Goal: Information Seeking & Learning: Learn about a topic

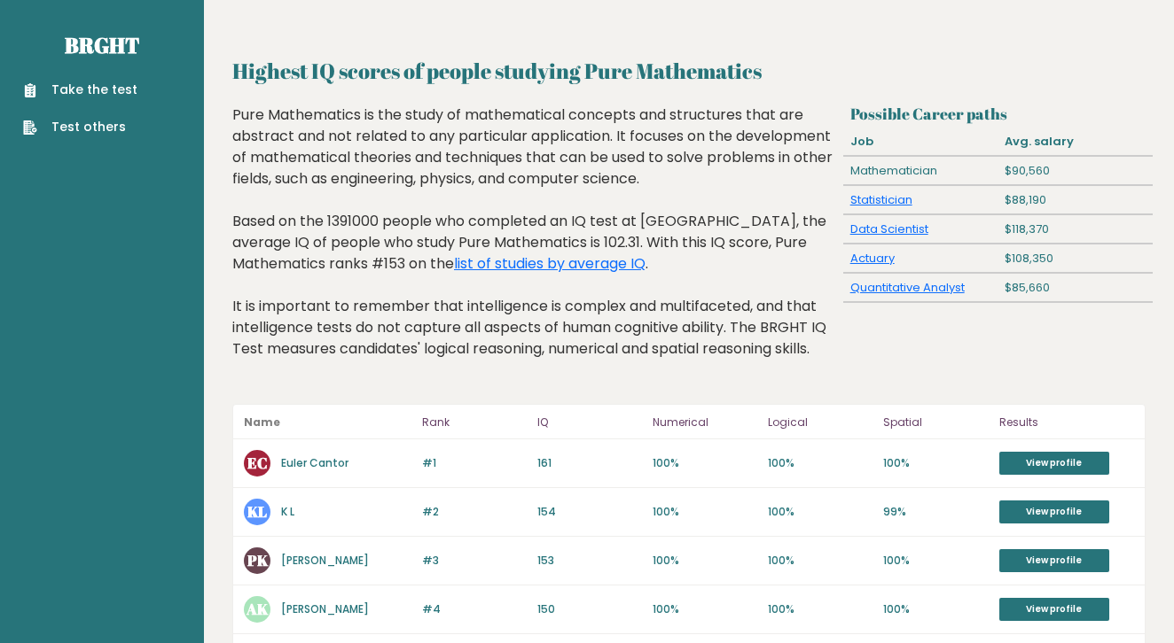
click at [111, 88] on link "Take the test" at bounding box center [80, 90] width 114 height 19
click at [500, 266] on link "list of studies by average IQ" at bounding box center [549, 263] width 191 height 20
click at [474, 267] on link "list of studies by average IQ" at bounding box center [549, 263] width 191 height 20
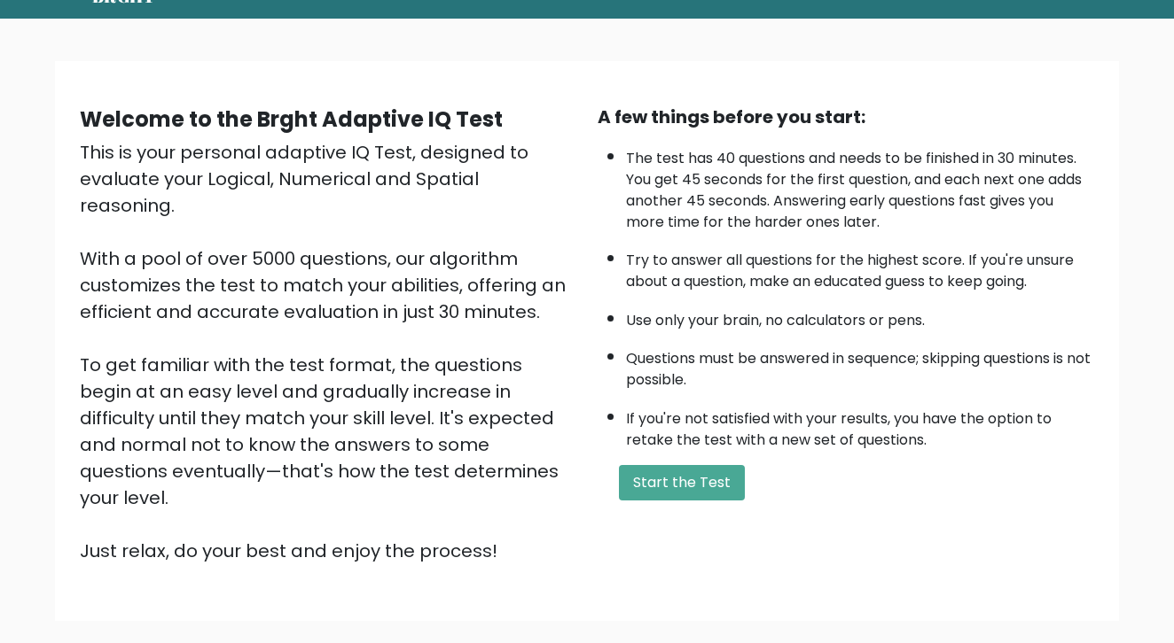
scroll to position [77, 0]
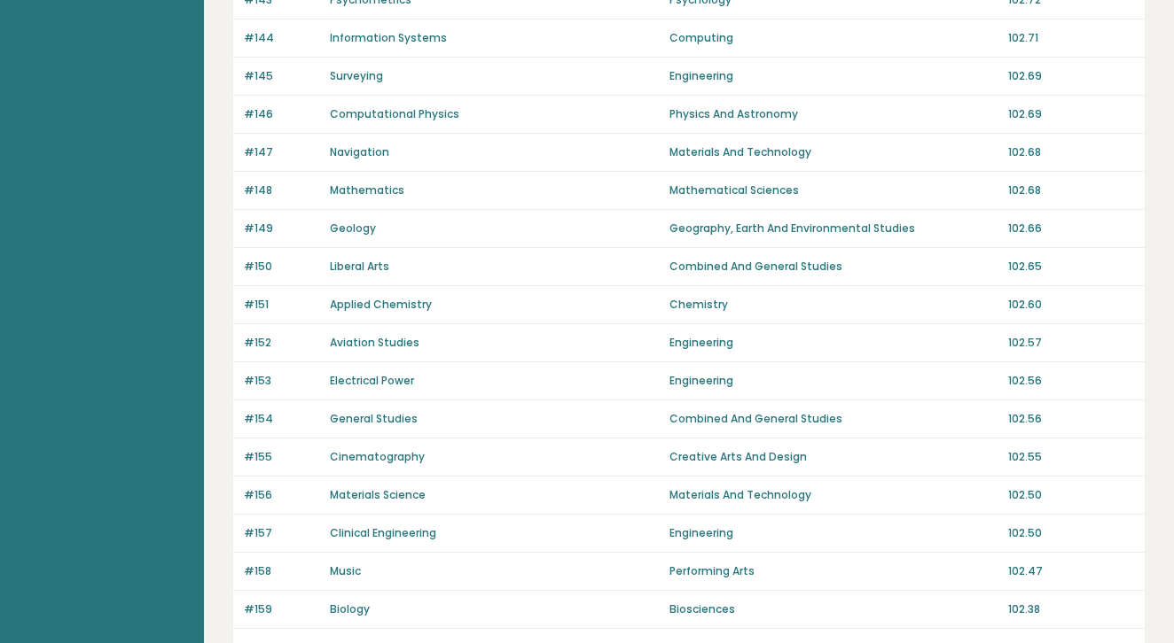
scroll to position [1131, 0]
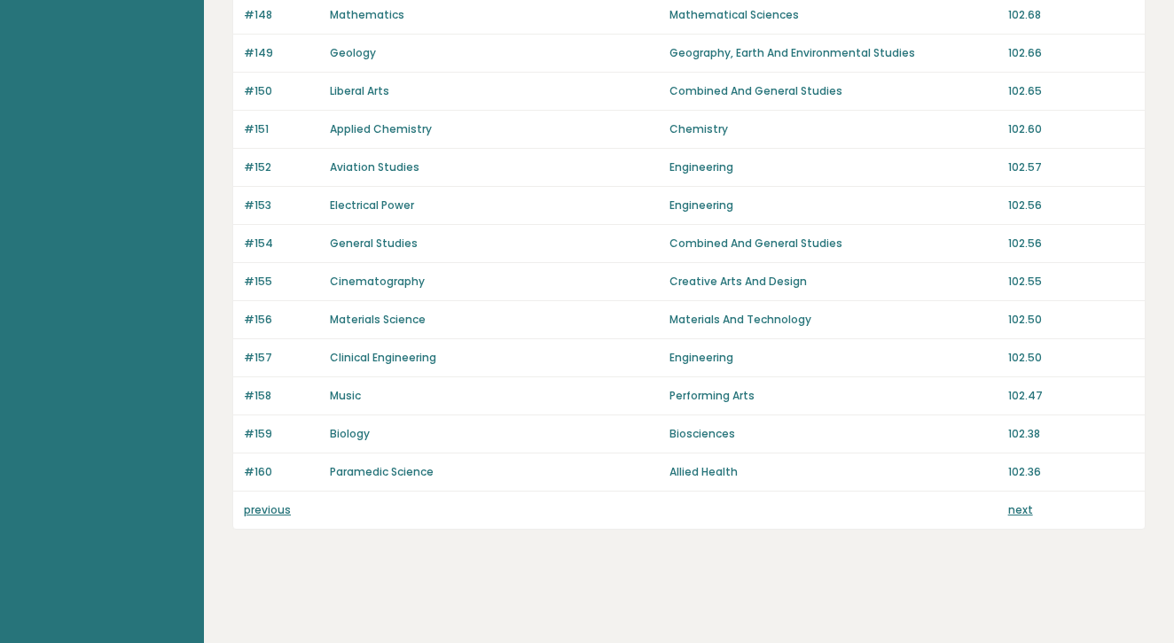
scroll to position [1233, 0]
click at [269, 511] on link "previous" at bounding box center [267, 510] width 47 height 15
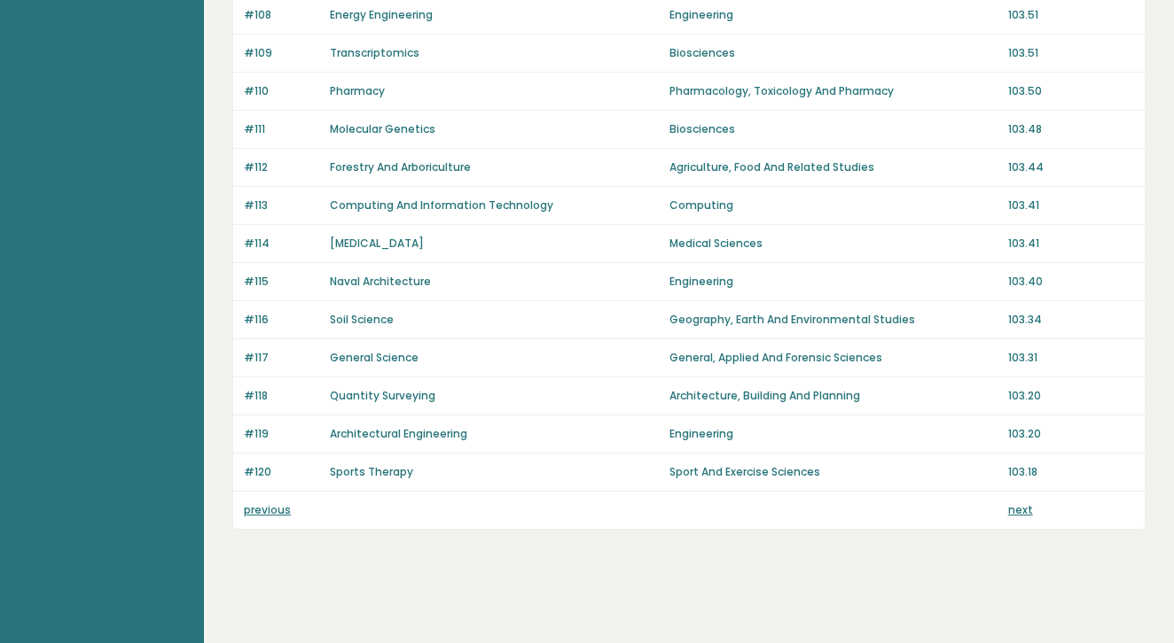
scroll to position [1233, 0]
click at [261, 511] on link "previous" at bounding box center [267, 510] width 47 height 15
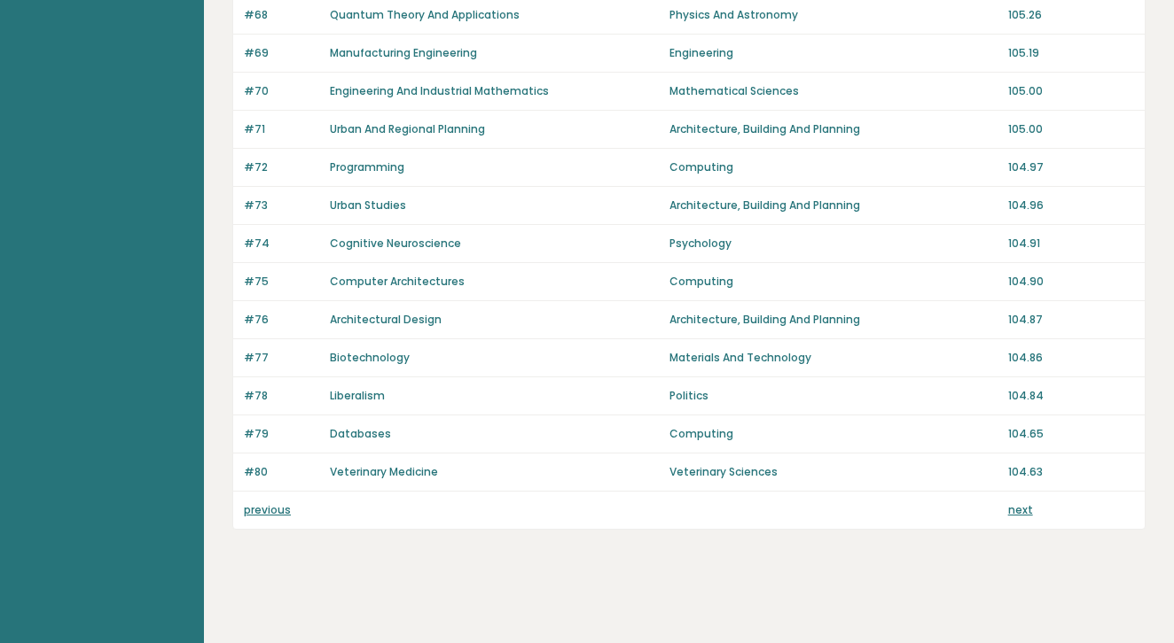
scroll to position [1233, 0]
click at [277, 516] on link "previous" at bounding box center [267, 510] width 47 height 15
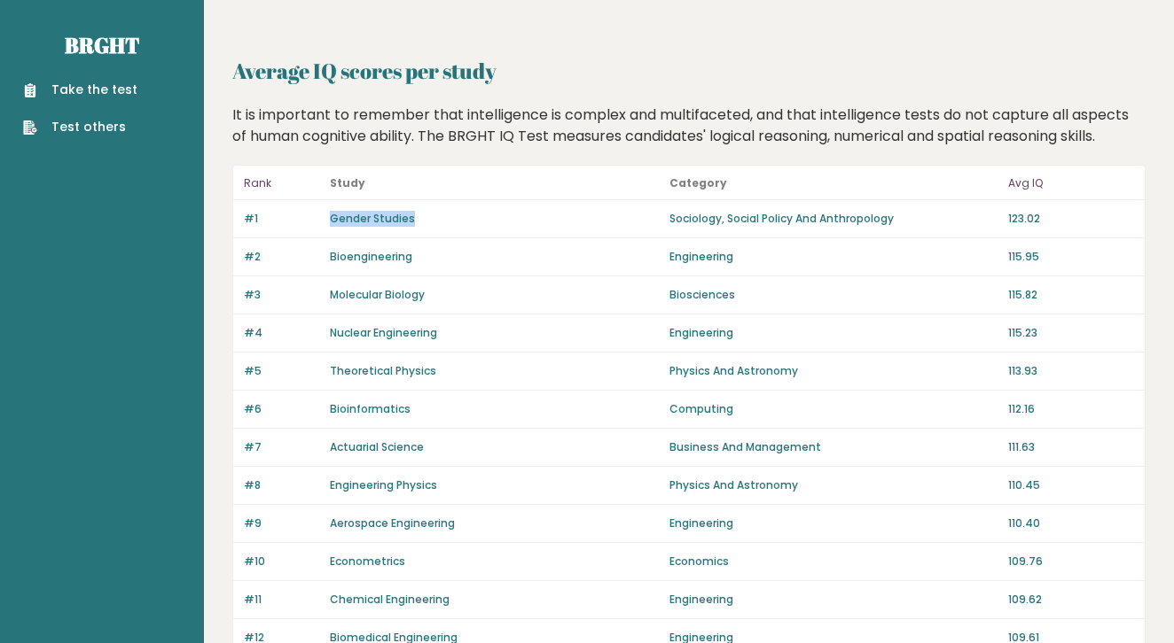
click at [55, 133] on link "Test others" at bounding box center [80, 127] width 114 height 19
click at [70, 95] on link "Take the test" at bounding box center [80, 90] width 114 height 19
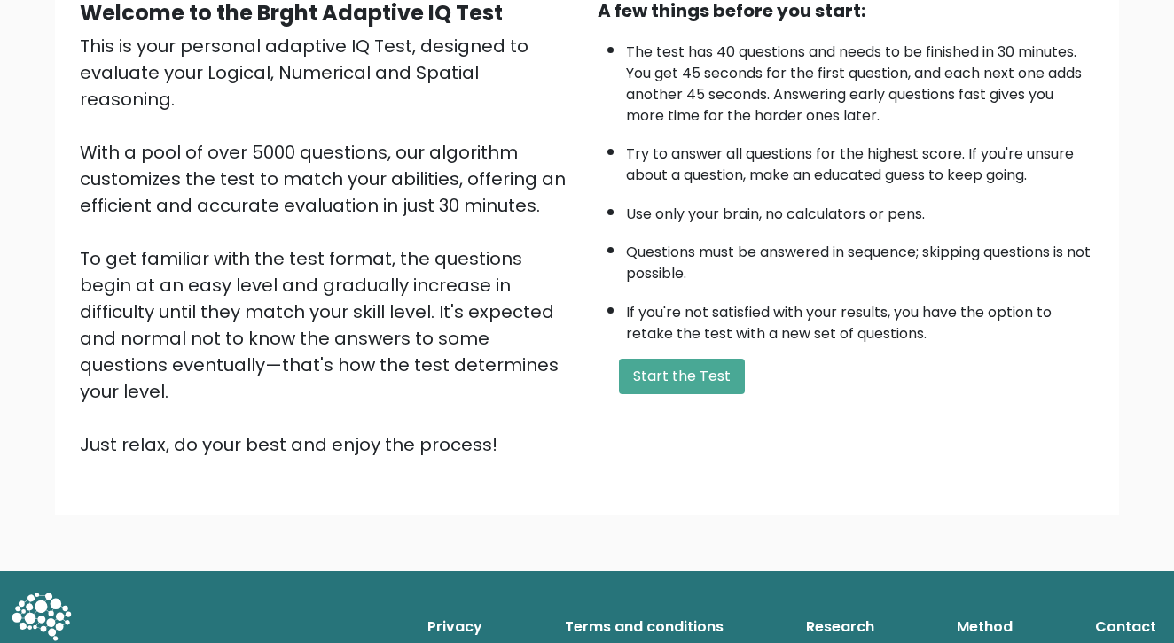
scroll to position [184, 0]
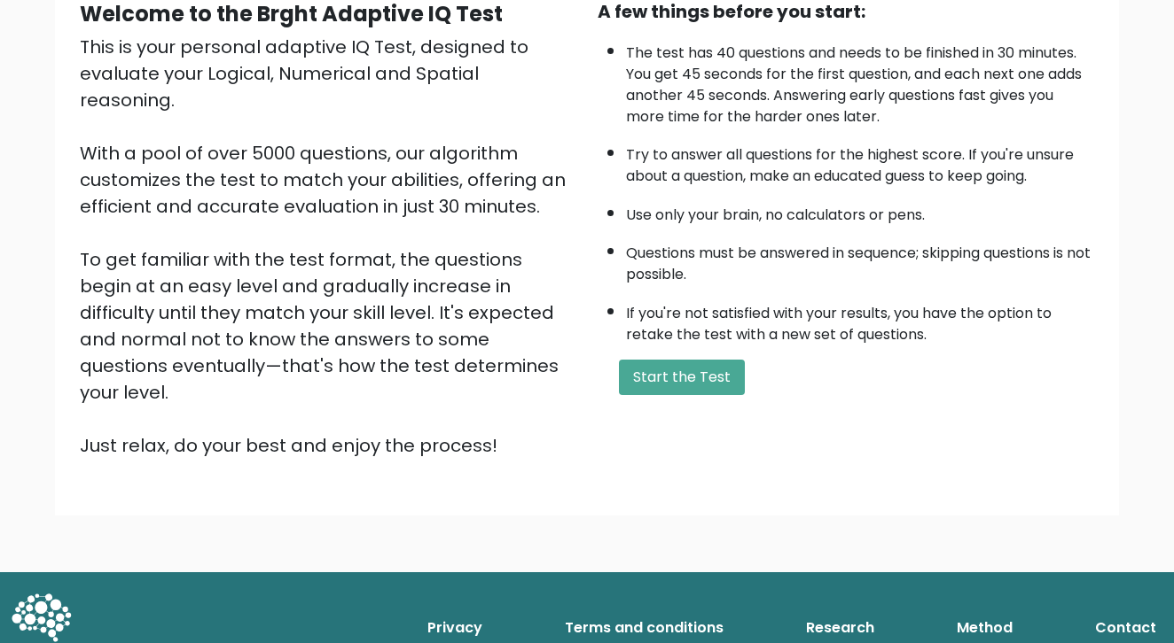
click at [972, 611] on link "Method" at bounding box center [984, 628] width 70 height 35
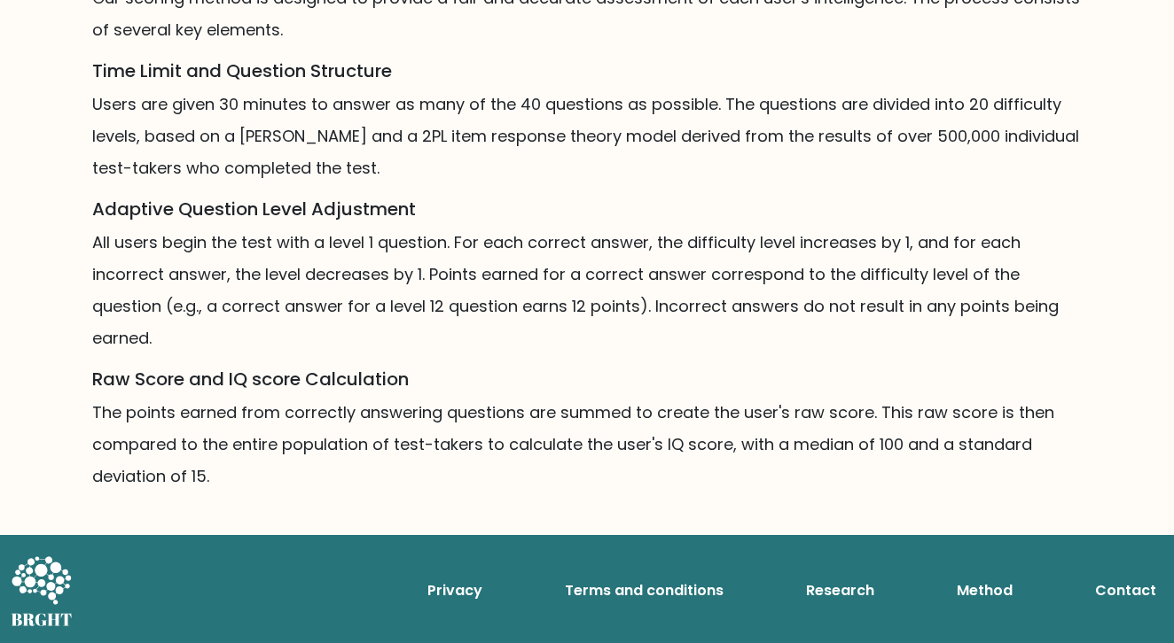
scroll to position [1292, 0]
